Goal: Find specific fact: Find specific page/section

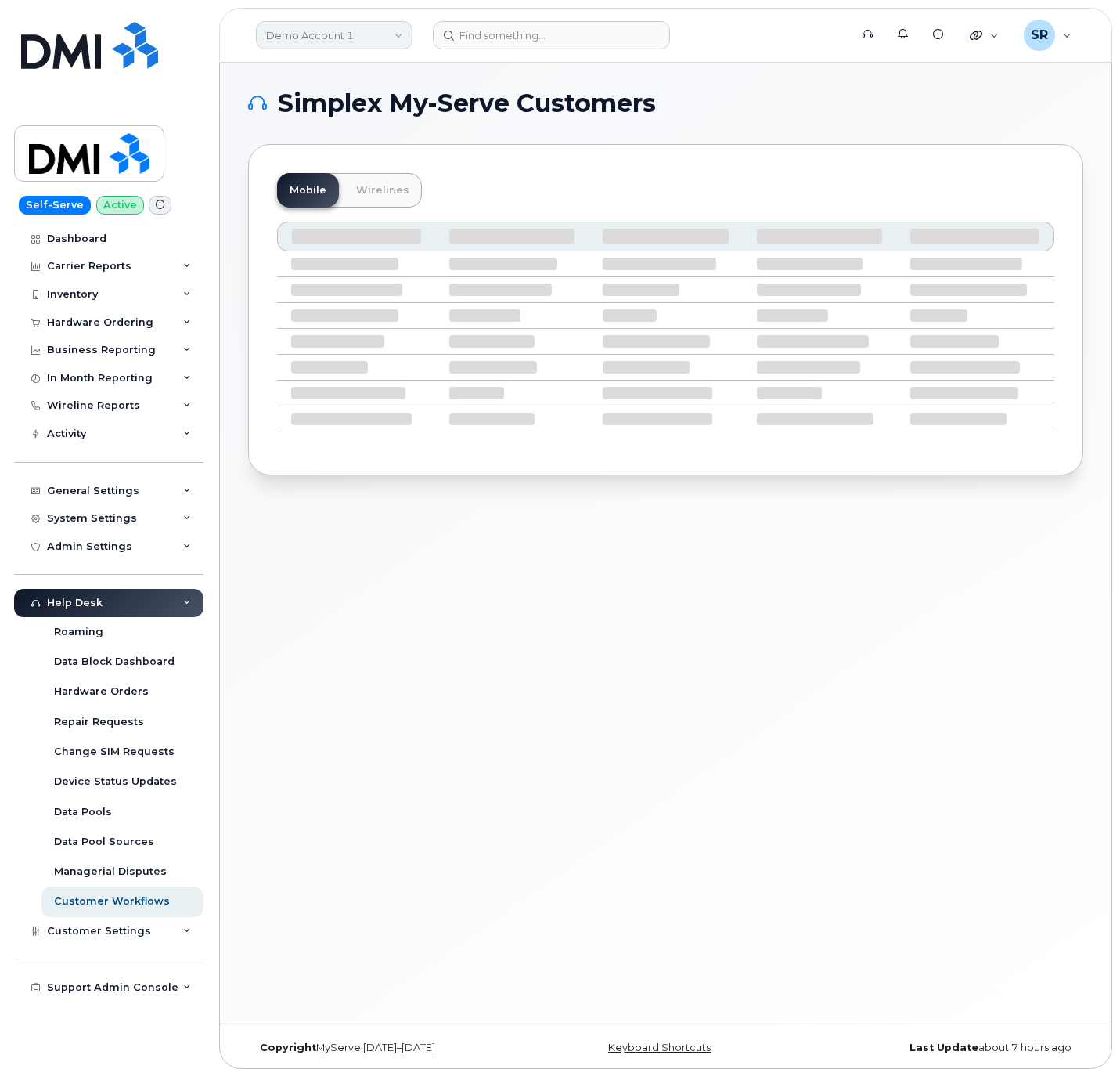
click at [355, 38] on link "Demo Account 1" at bounding box center [333, 35] width 156 height 28
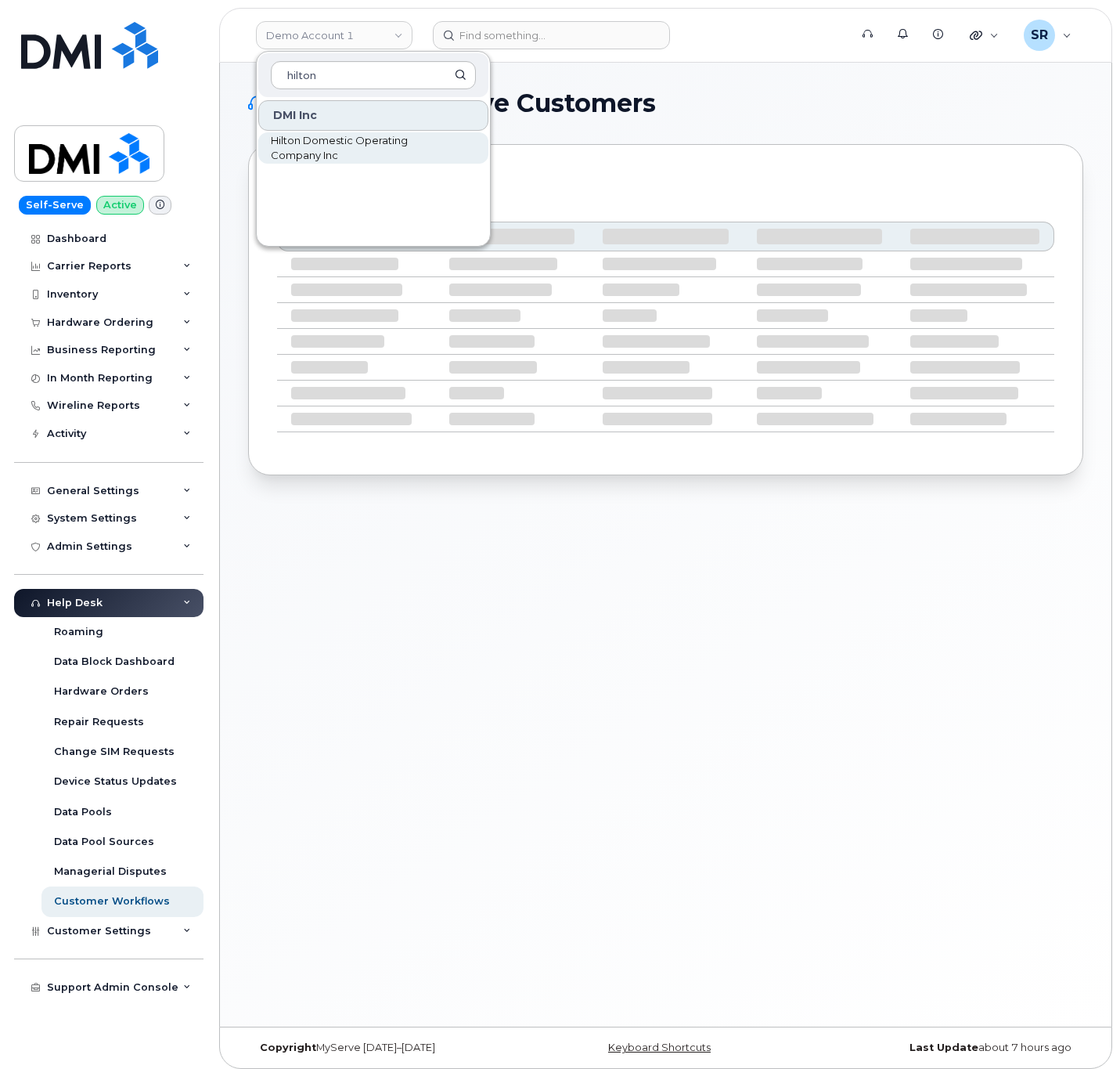
type input "hilton"
click at [339, 153] on span "Hilton Domestic Operating Company Inc" at bounding box center [361, 149] width 180 height 30
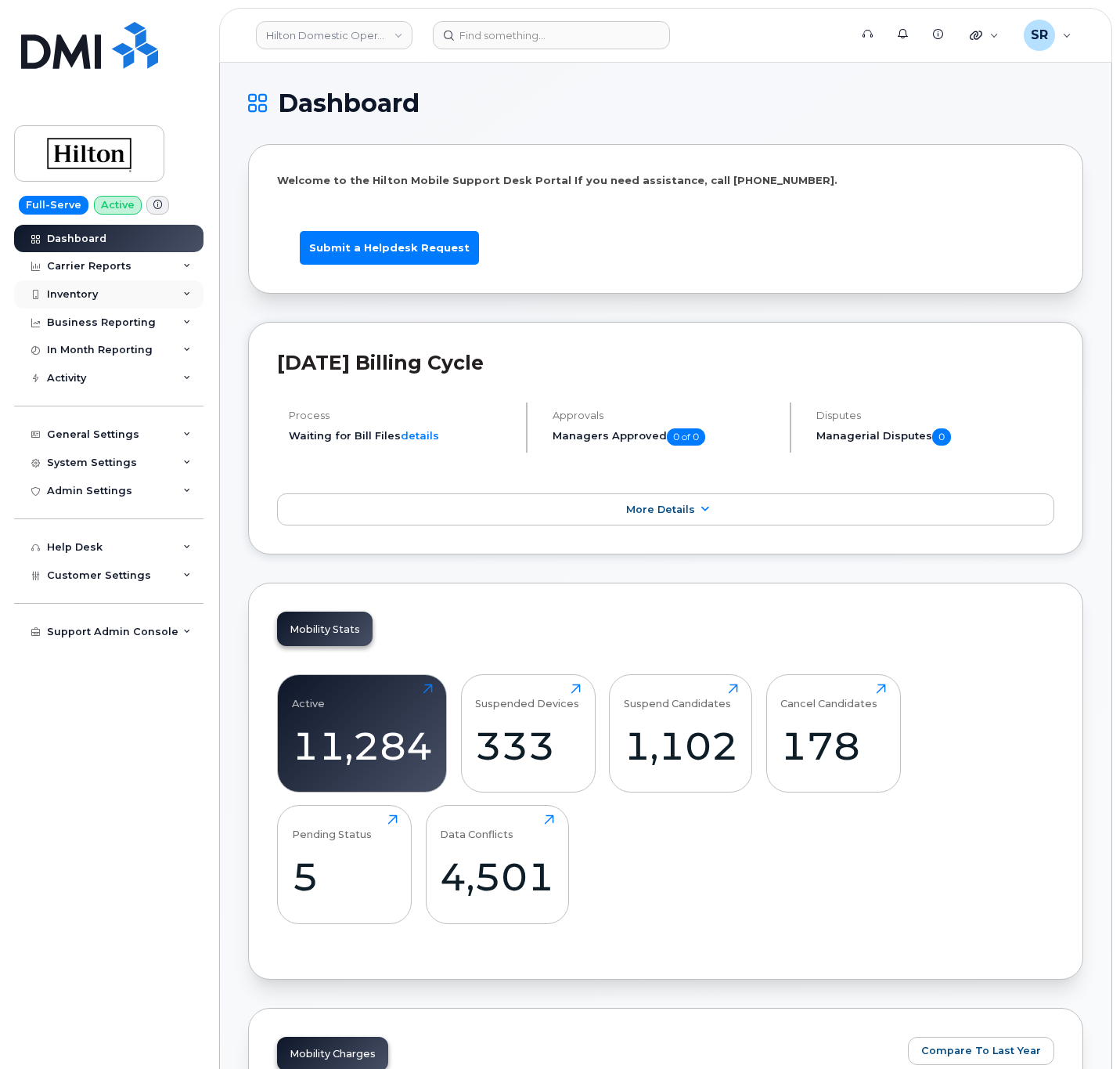
click at [128, 294] on div "Inventory" at bounding box center [109, 294] width 189 height 28
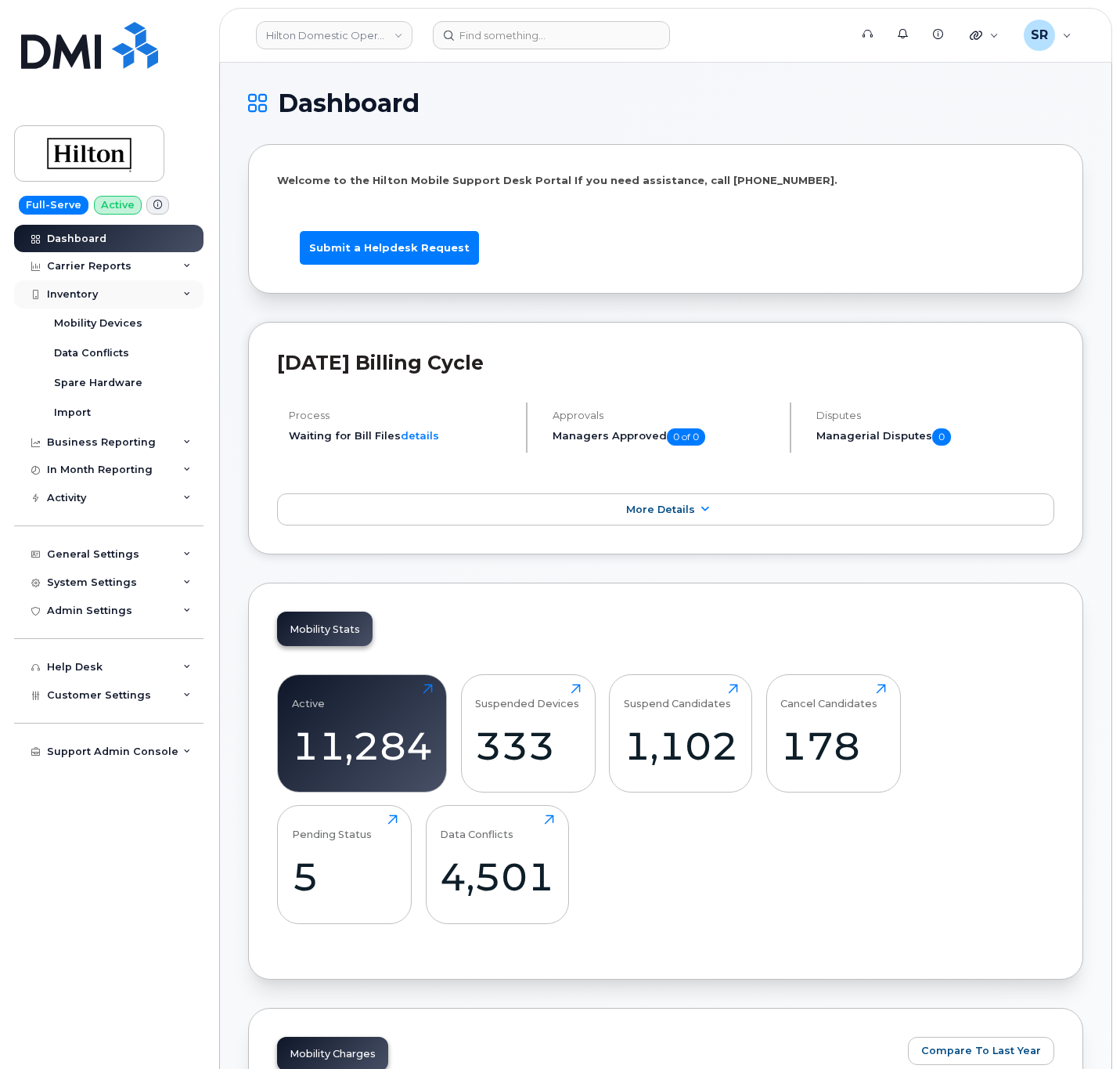
click at [139, 301] on div "Inventory" at bounding box center [109, 294] width 189 height 28
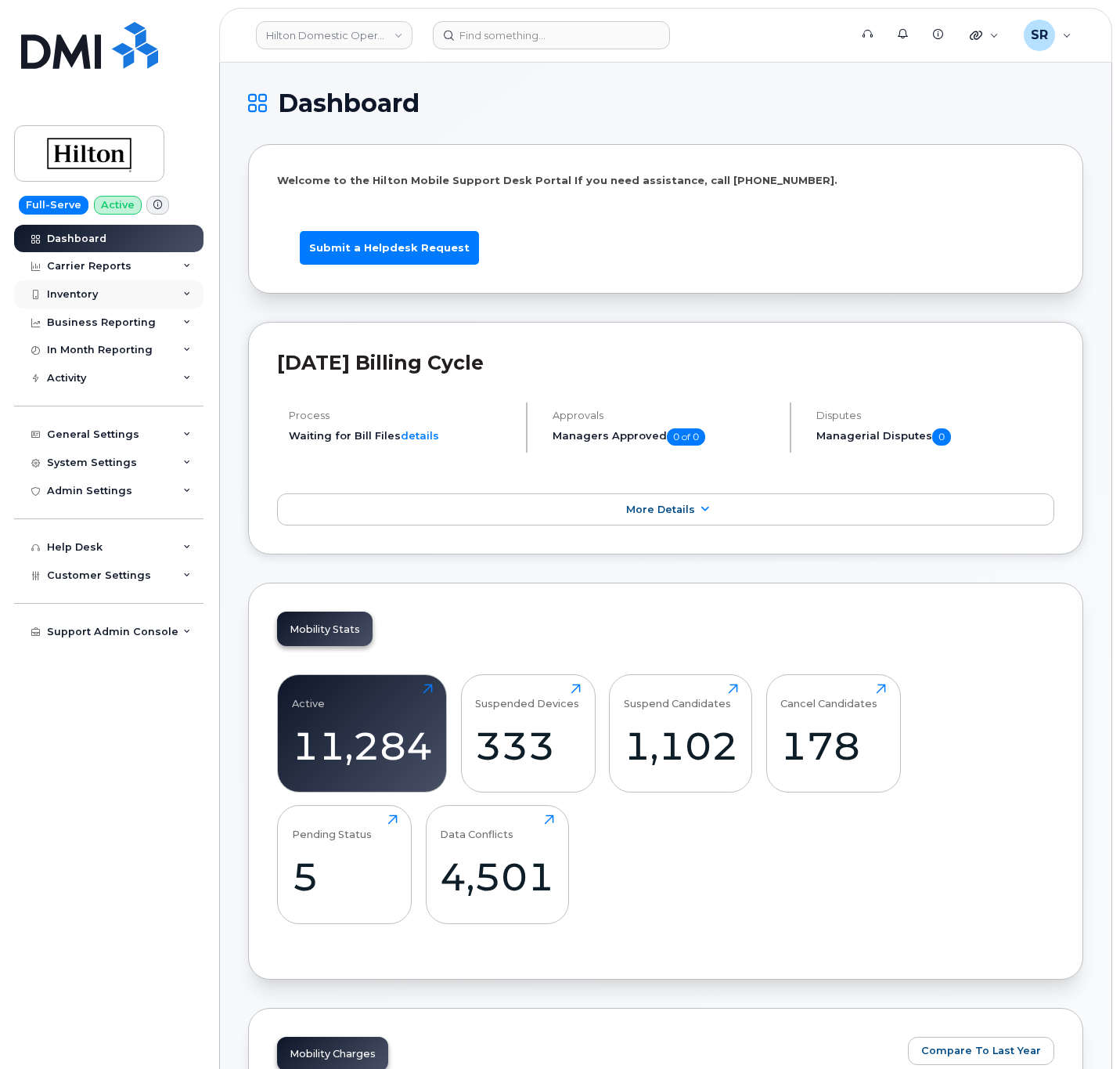
click at [139, 301] on div "Inventory" at bounding box center [109, 294] width 189 height 28
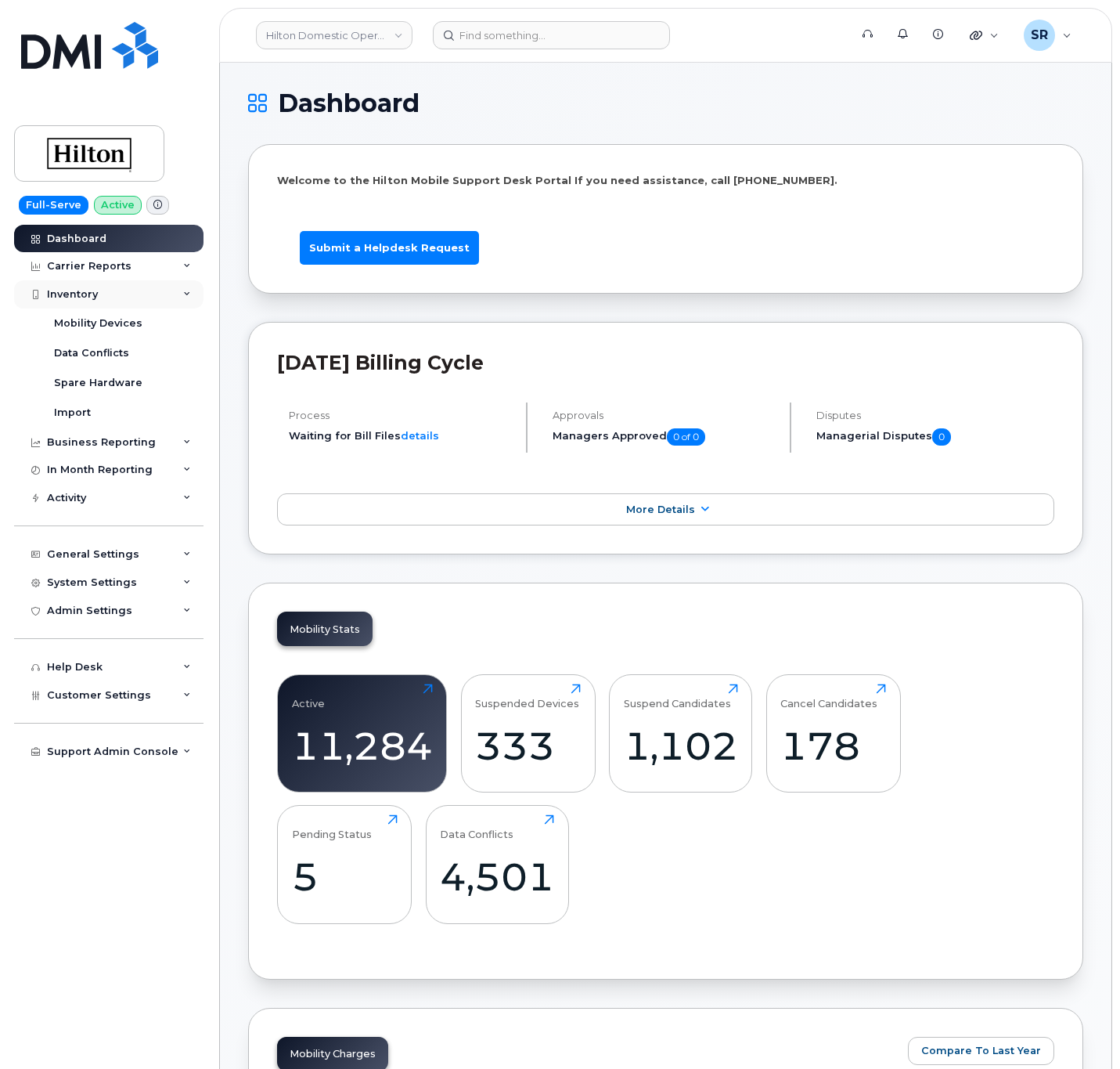
click at [158, 292] on div "Inventory" at bounding box center [109, 294] width 189 height 28
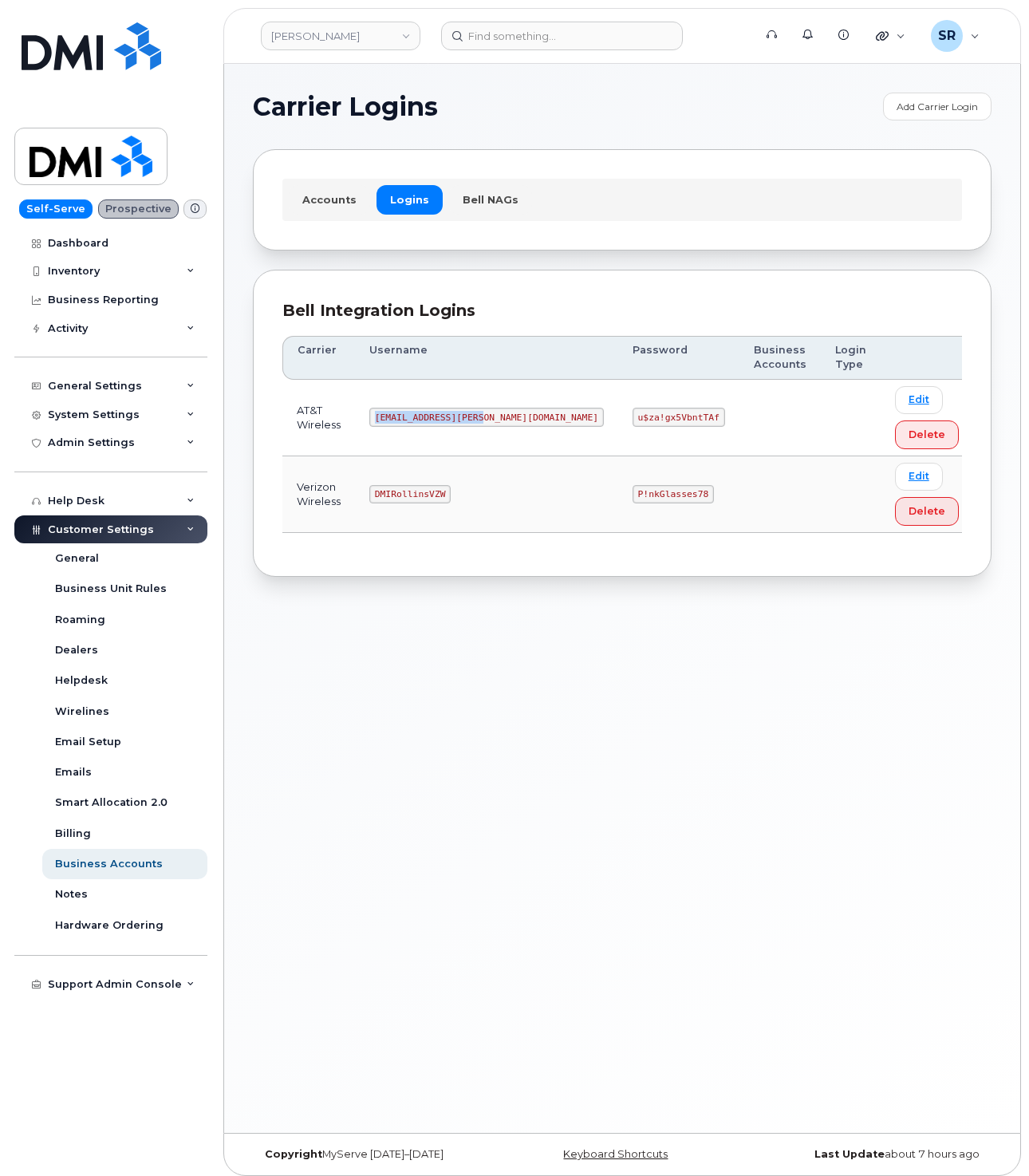
drag, startPoint x: 402, startPoint y: 419, endPoint x: 505, endPoint y: 420, distance: 103.0
click at [505, 420] on code "MS-Rollins@dminc.com" at bounding box center [486, 418] width 234 height 19
copy code "MS-Rollins@dminc.com"
click at [633, 419] on code "u$za!gx5VbntTAf" at bounding box center [679, 418] width 93 height 19
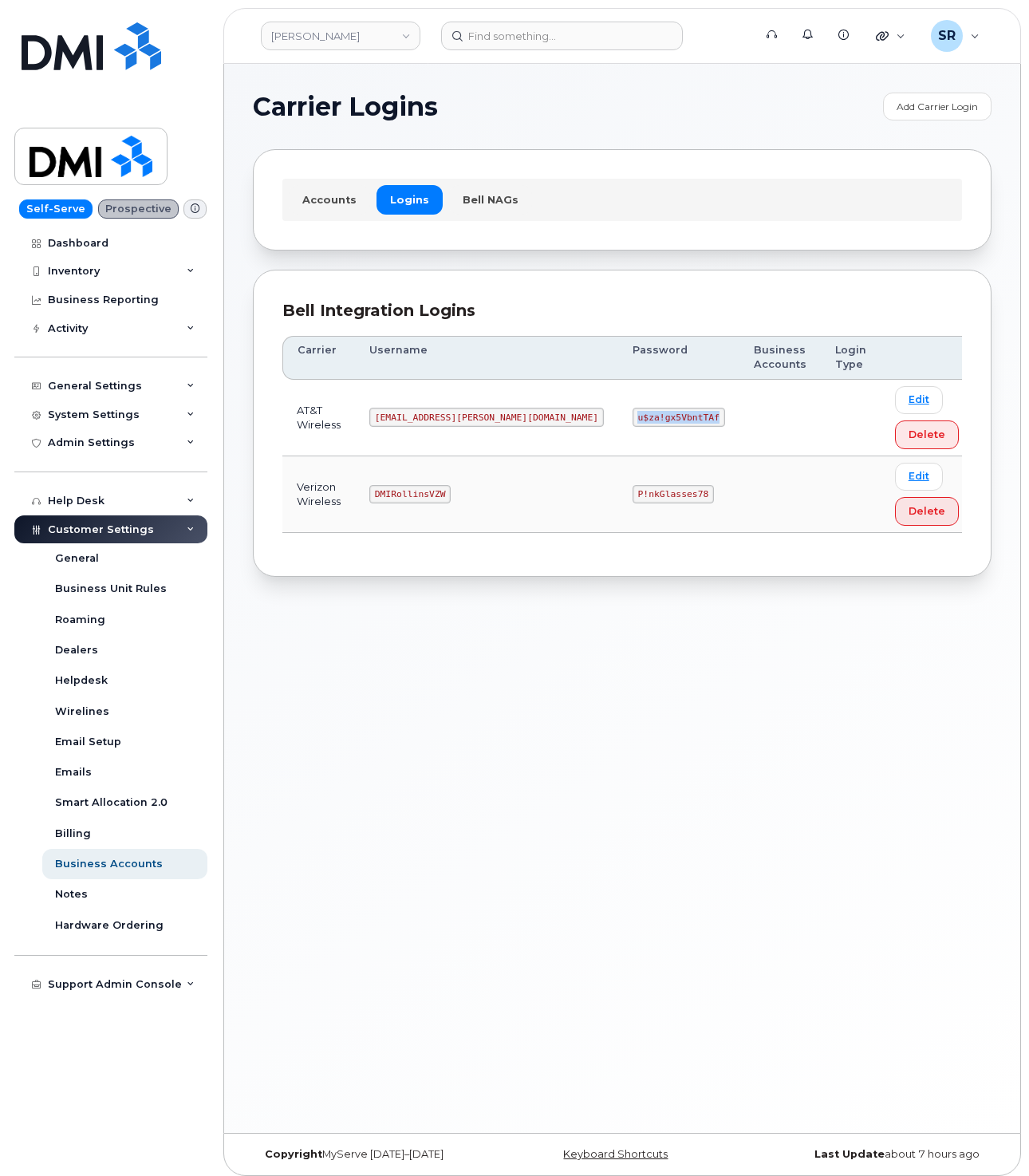
click at [633, 419] on code "u$za!gx5VbntTAf" at bounding box center [679, 418] width 93 height 19
copy code "u$za!gx5VbntTAf"
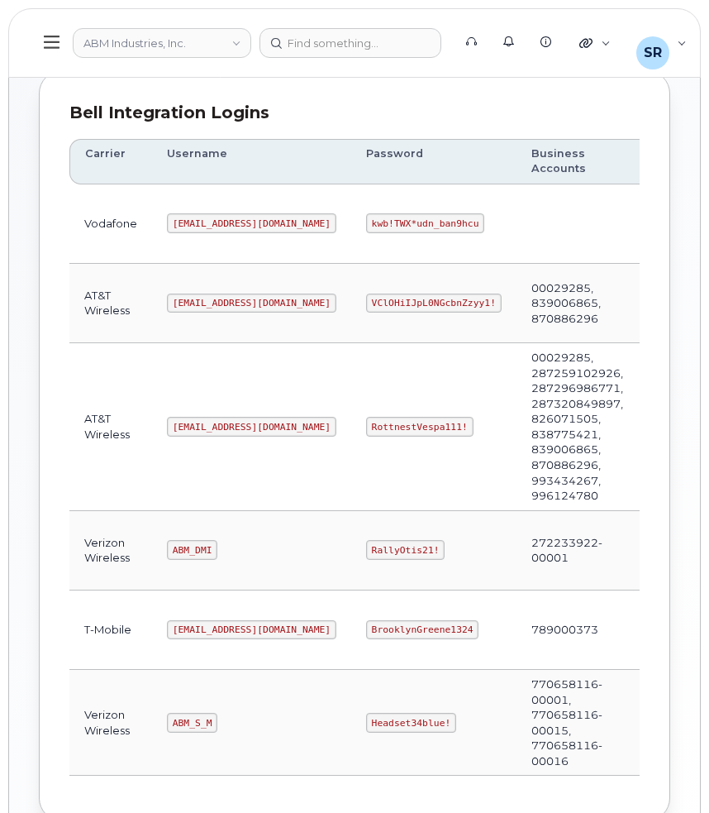
scroll to position [165, 0]
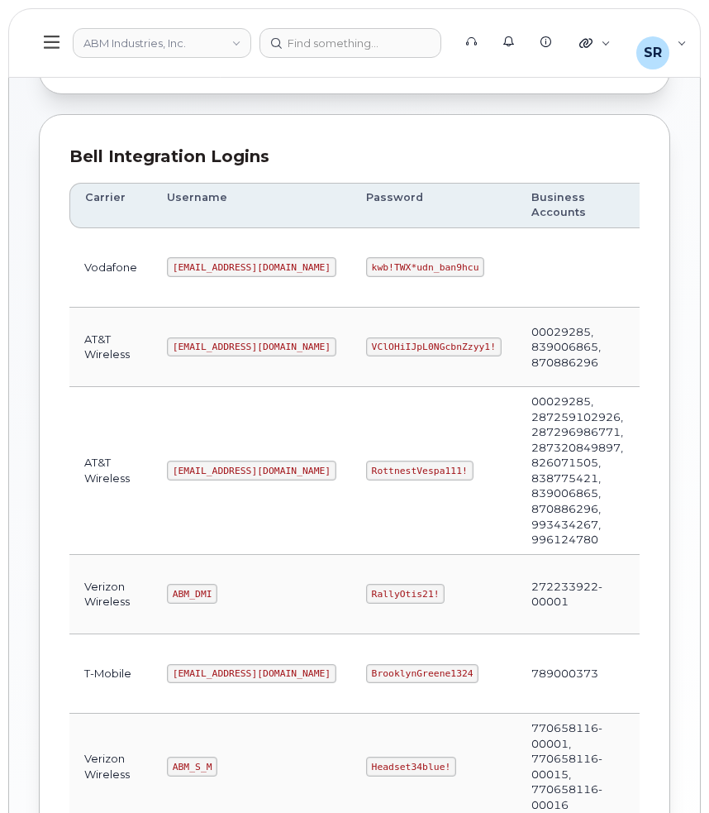
click at [227, 345] on code "tphillips@dminc.com" at bounding box center [251, 347] width 169 height 20
copy code "tphillips@dminc.com"
drag, startPoint x: 238, startPoint y: 468, endPoint x: 167, endPoint y: 472, distance: 71.2
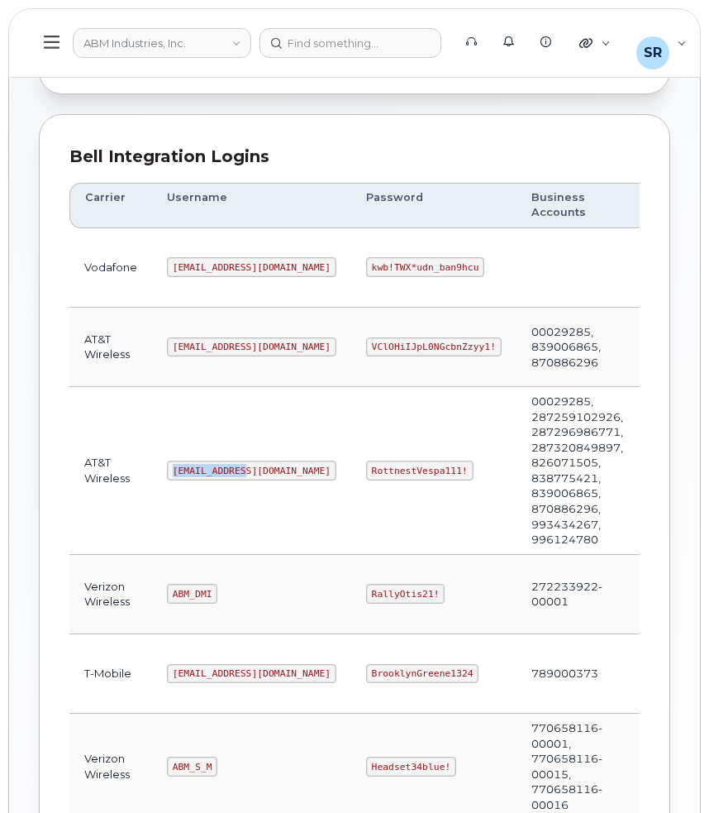
click at [167, 472] on code "abm@dminc.com" at bounding box center [251, 471] width 169 height 20
copy code "abm@dminc.com"
click at [366, 469] on code "RottnestVespa111!" at bounding box center [419, 471] width 107 height 20
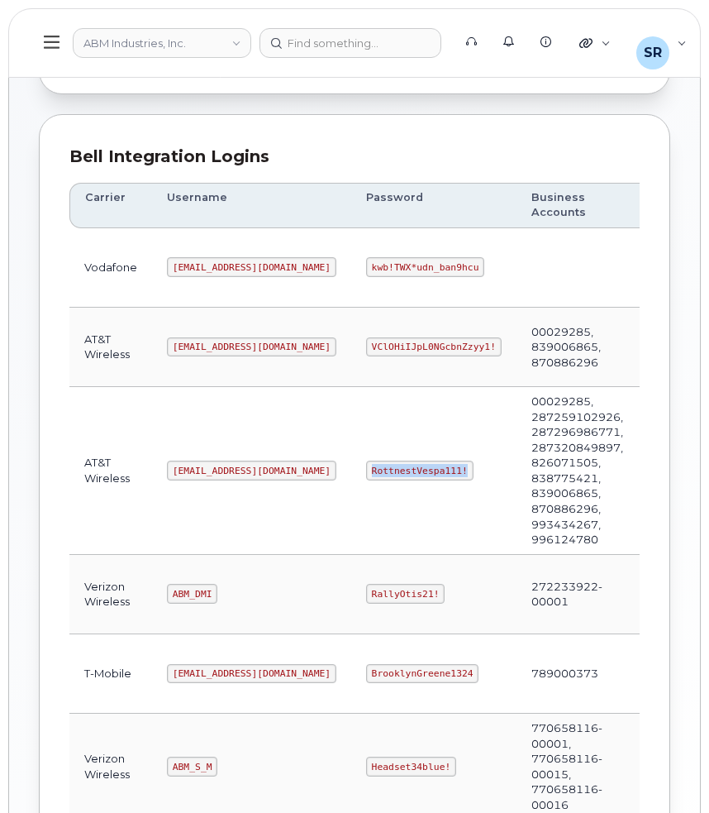
copy code "RottnestVespa111!"
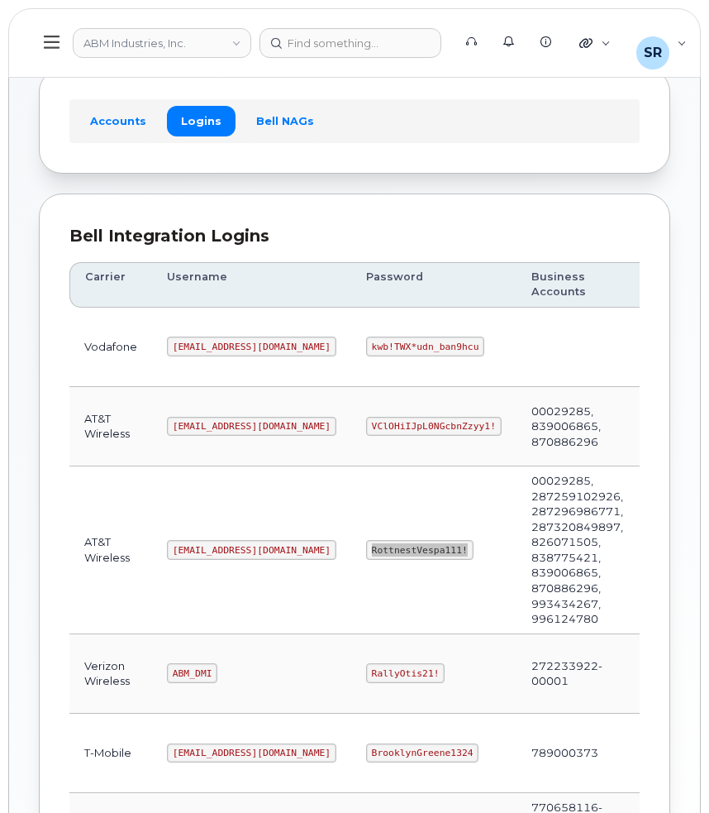
scroll to position [0, 0]
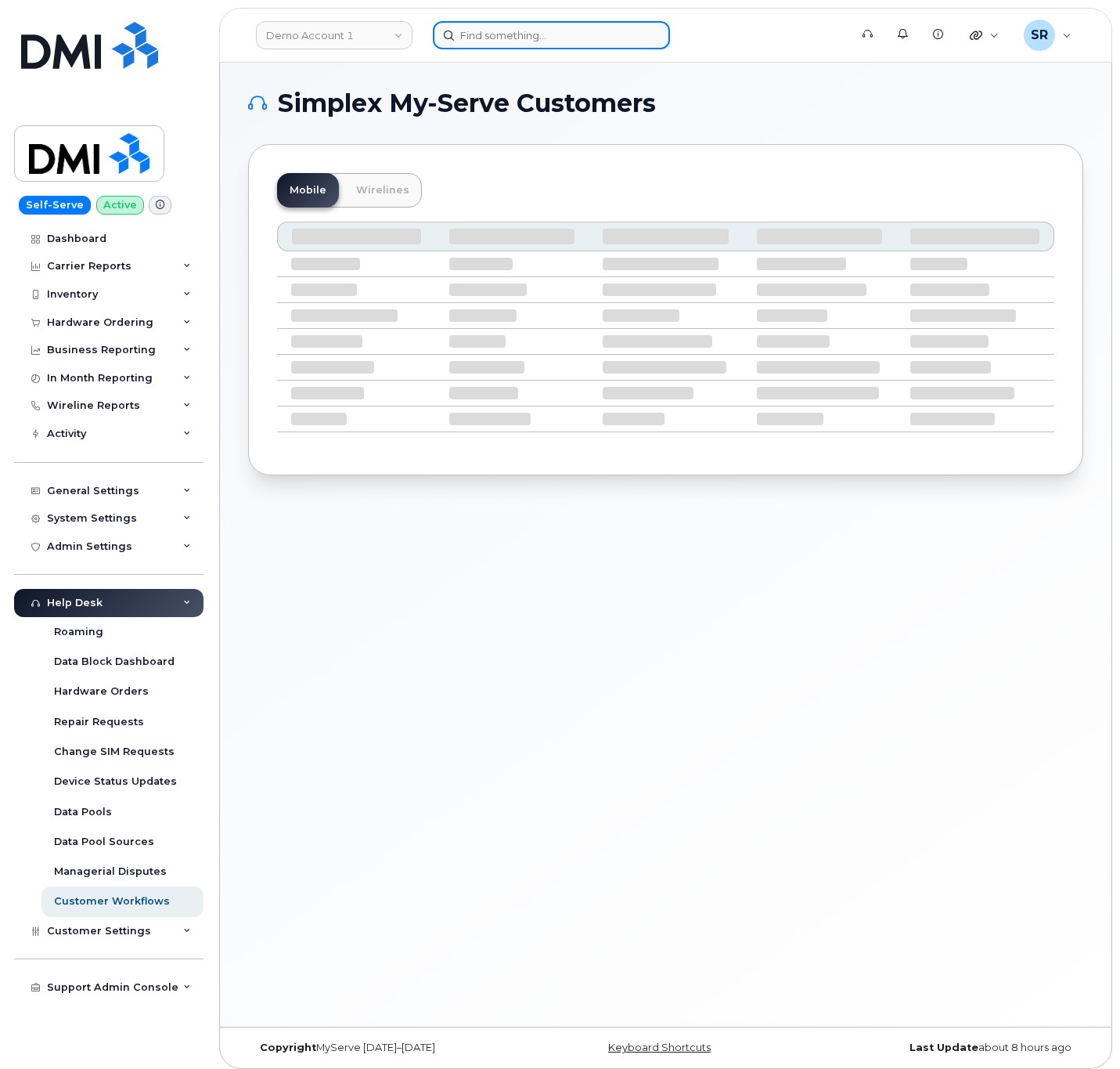
click at [520, 38] on input at bounding box center [551, 35] width 238 height 28
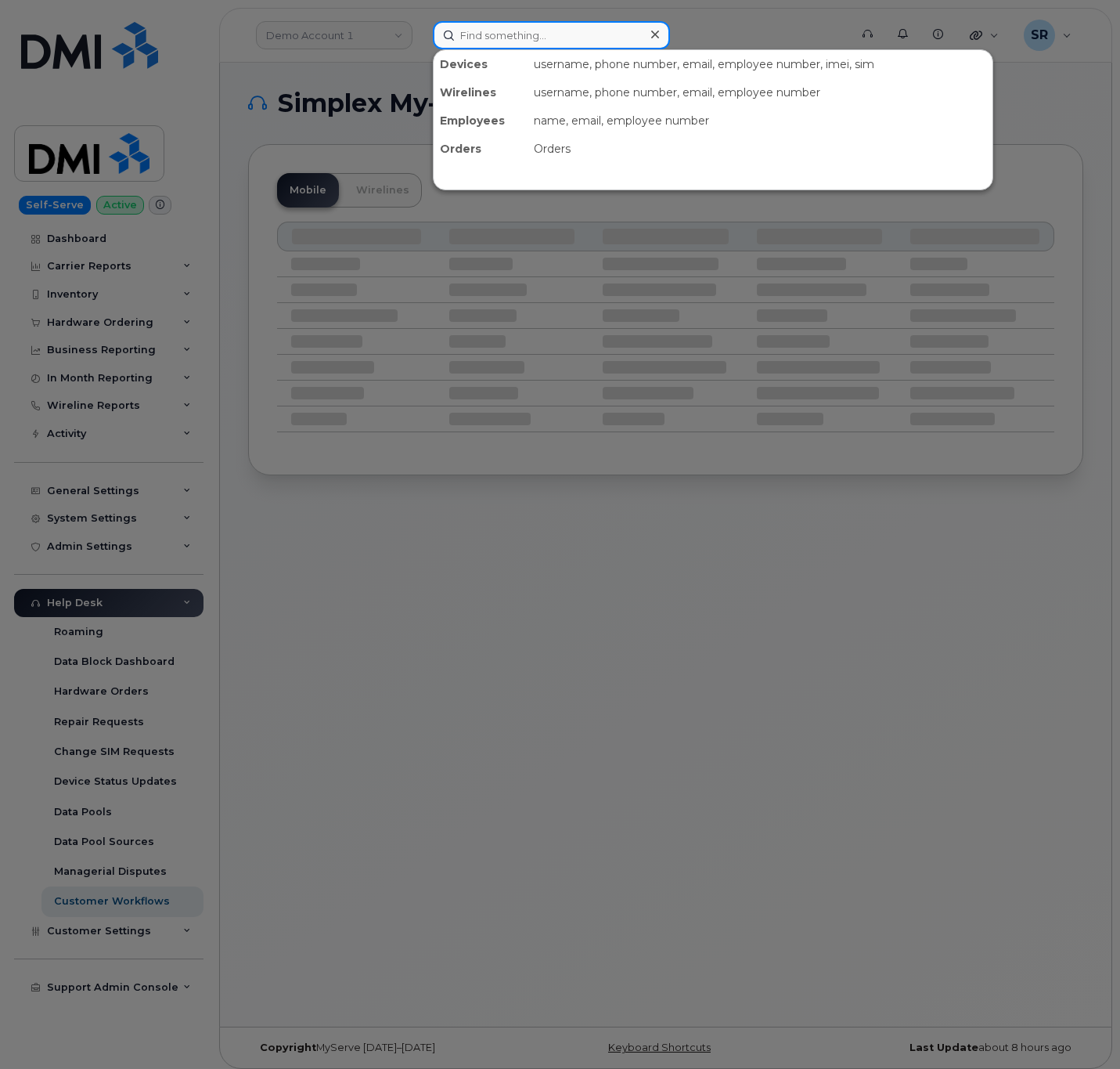
paste input "352183320479841"
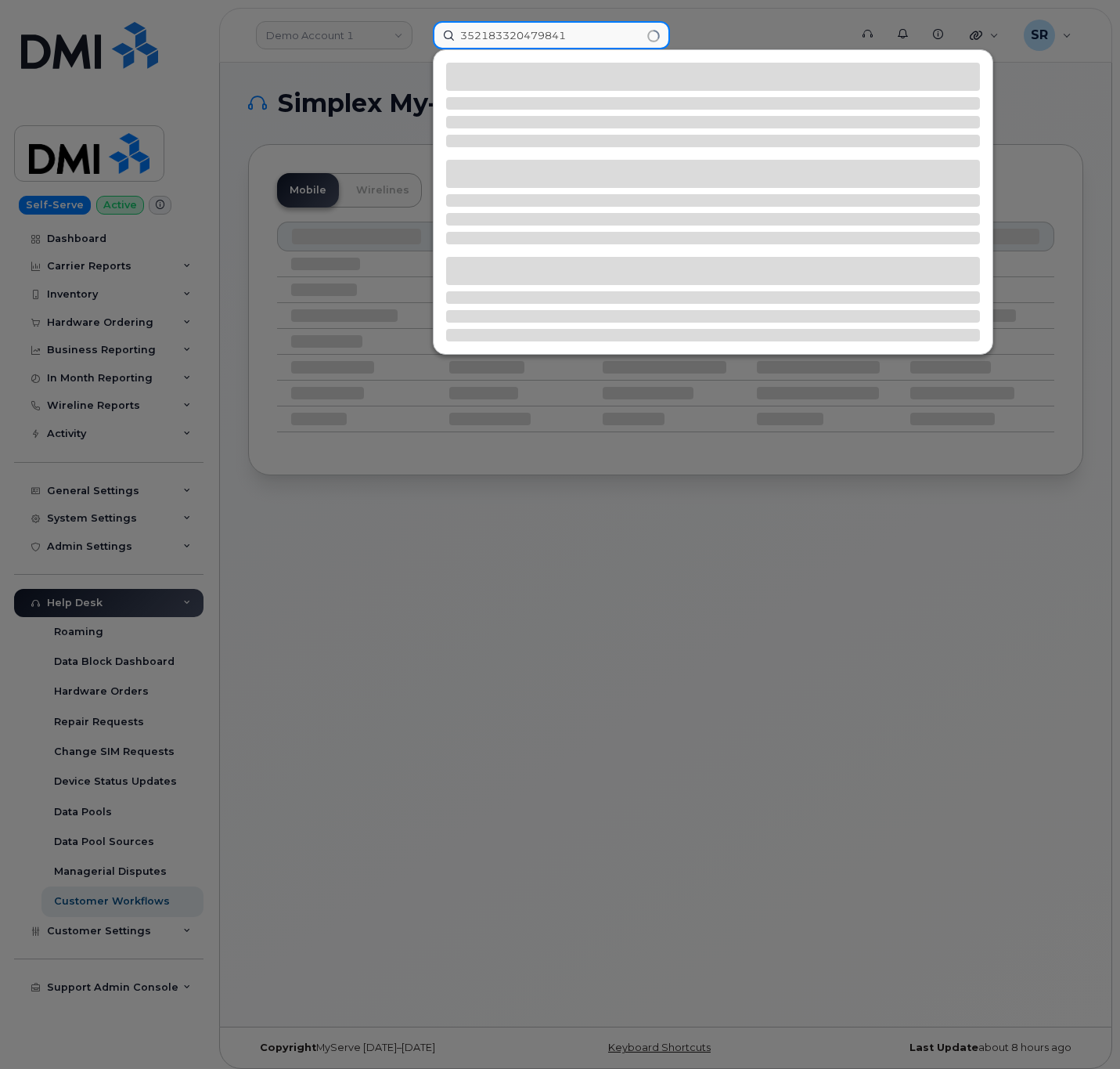
type input "352183320479841"
